Goal: Check status

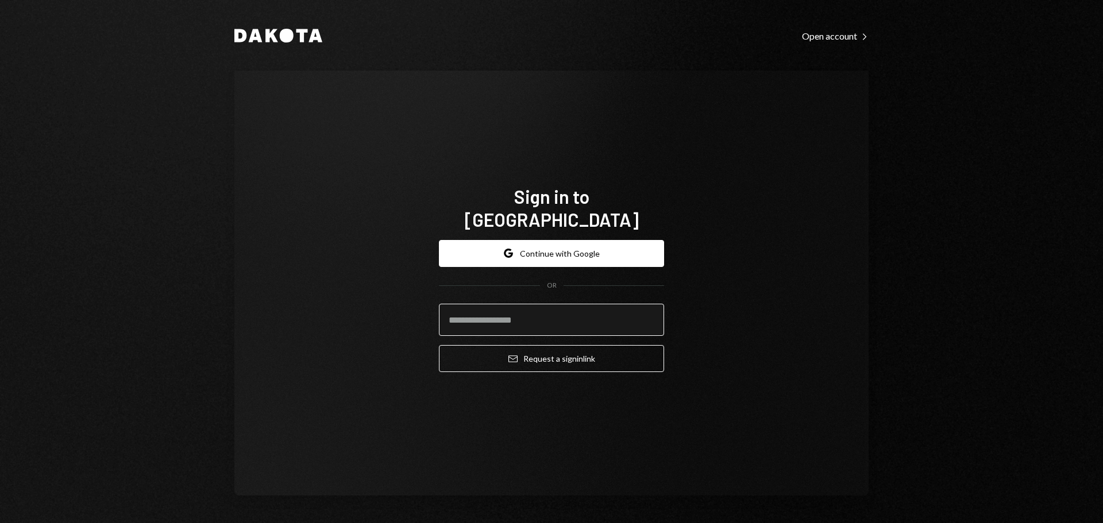
click at [564, 313] on input "email" at bounding box center [551, 320] width 225 height 32
type input "**********"
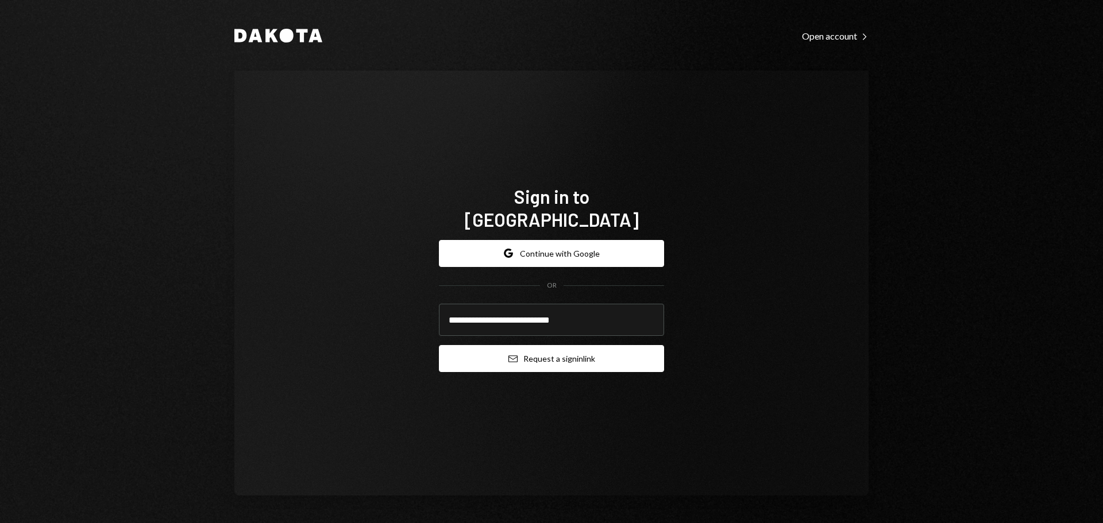
click at [570, 345] on button "Email Request a sign in link" at bounding box center [551, 358] width 225 height 27
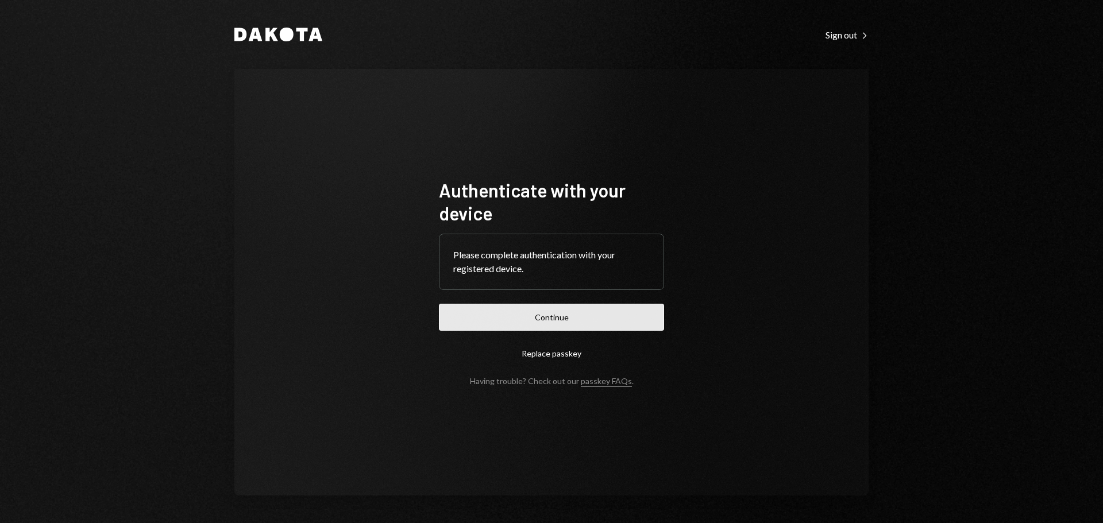
click at [640, 315] on button "Continue" at bounding box center [551, 317] width 225 height 27
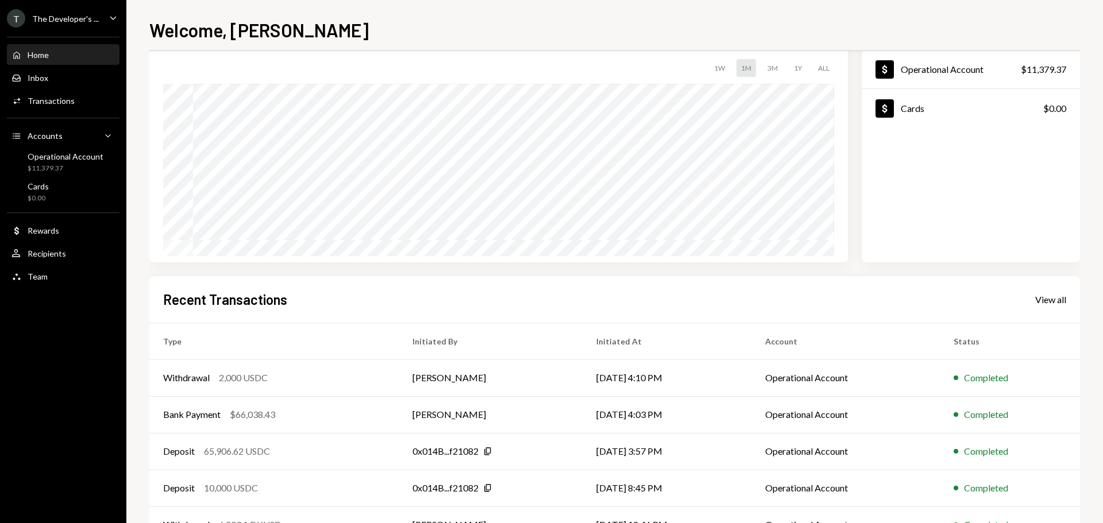
scroll to position [114, 0]
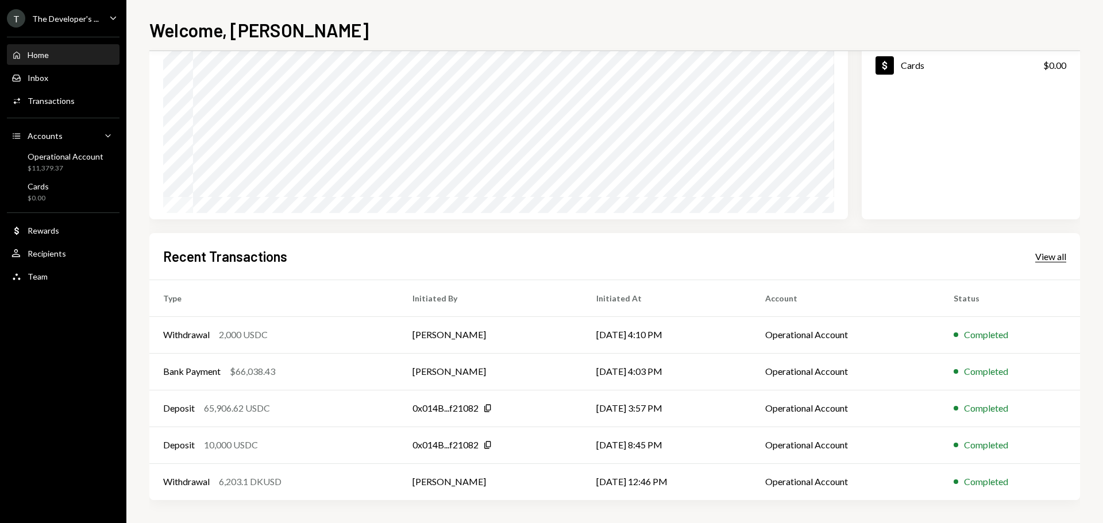
click at [1060, 260] on div "View all" at bounding box center [1050, 256] width 31 height 11
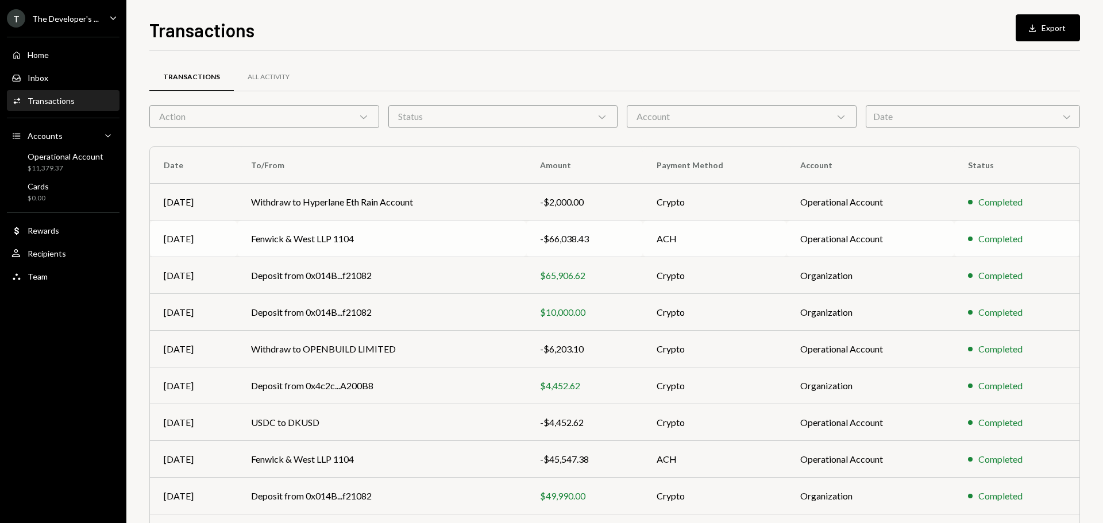
click at [515, 231] on td "Fenwick & West LLP 1104" at bounding box center [381, 239] width 289 height 37
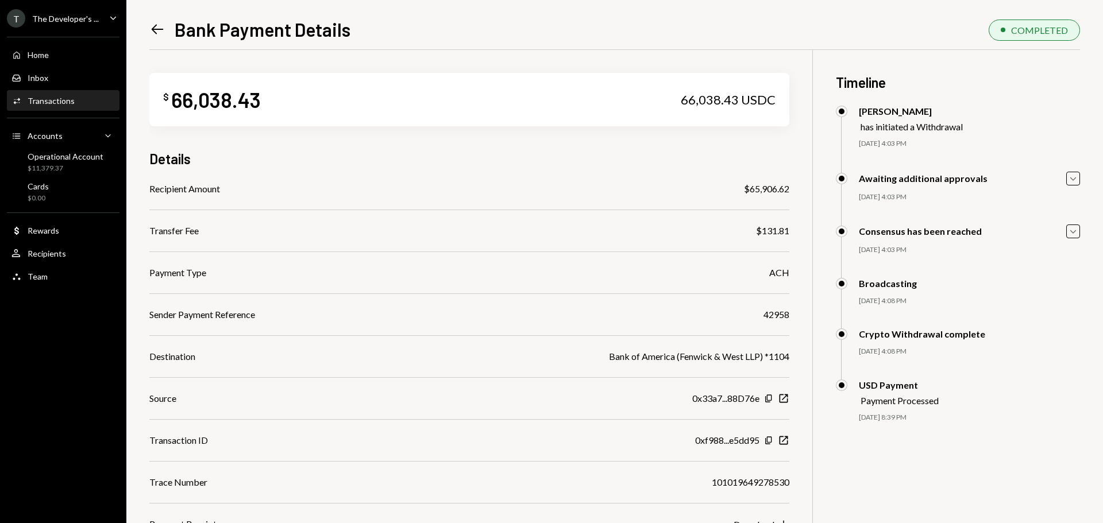
click at [85, 105] on div "Activities Transactions" at bounding box center [62, 101] width 103 height 10
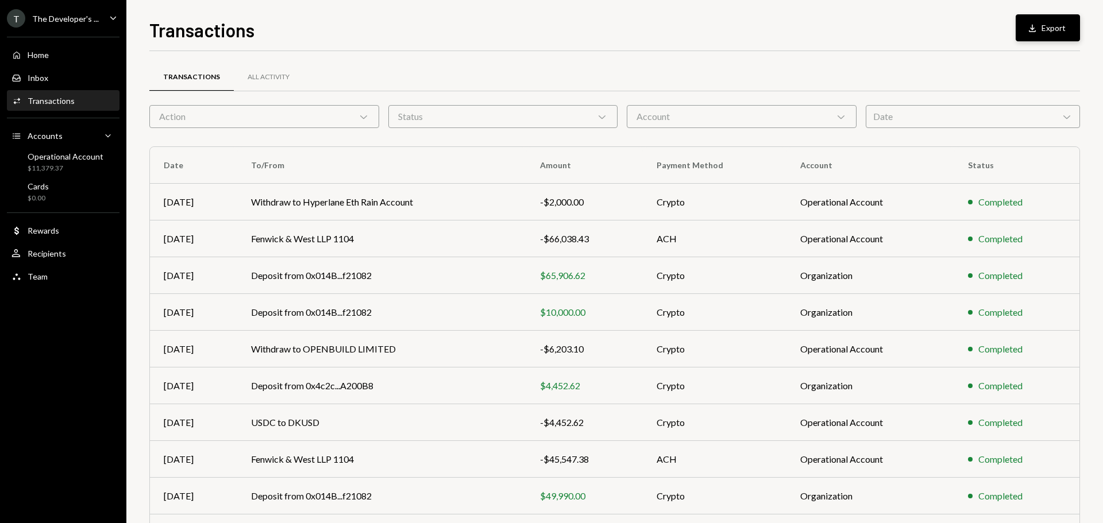
click at [1033, 29] on icon "button" at bounding box center [1032, 27] width 7 height 7
